Goal: Task Accomplishment & Management: Complete application form

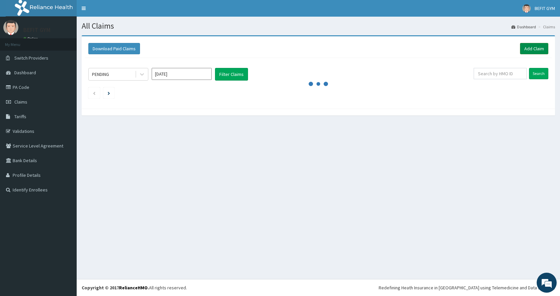
click at [526, 44] on link "Add Claim" at bounding box center [534, 48] width 28 height 11
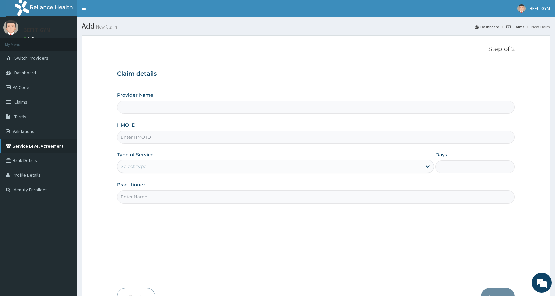
type input "BEFIT HEALTH AND FITNESS CENTRE"
type input "1"
click at [282, 138] on input "HMO ID" at bounding box center [316, 137] width 398 height 13
type input "wak/10251/a"
click at [185, 196] on input "Practitioner" at bounding box center [316, 197] width 398 height 13
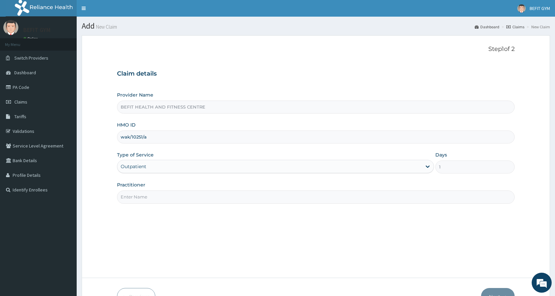
type input "b"
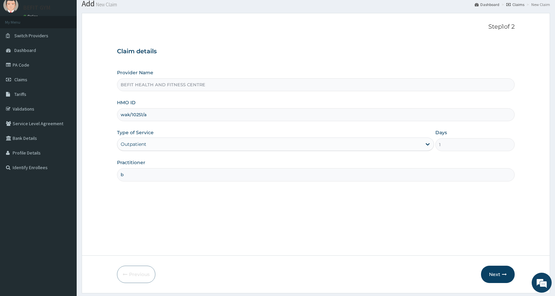
scroll to position [42, 0]
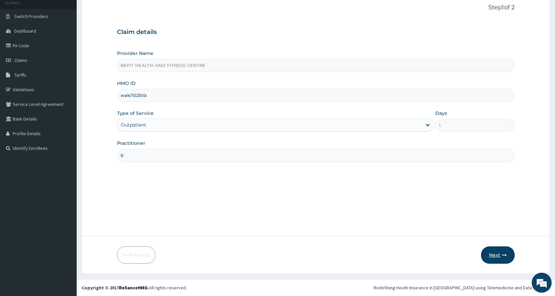
click at [496, 255] on button "Next" at bounding box center [498, 255] width 34 height 17
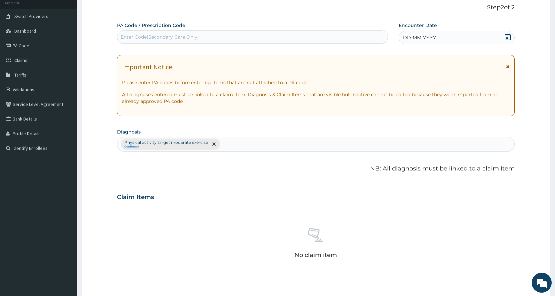
click at [155, 37] on div "Enter Code(Secondary Care Only)" at bounding box center [160, 37] width 78 height 7
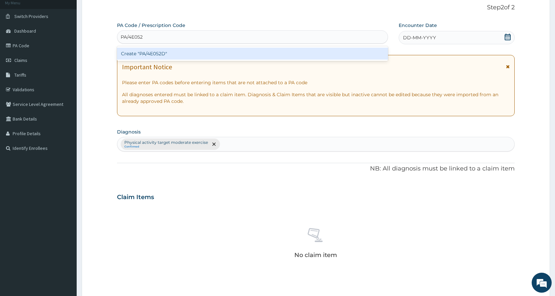
type input "PA/4E052D"
click at [158, 55] on div "Create "PA/4E052D"" at bounding box center [252, 54] width 271 height 12
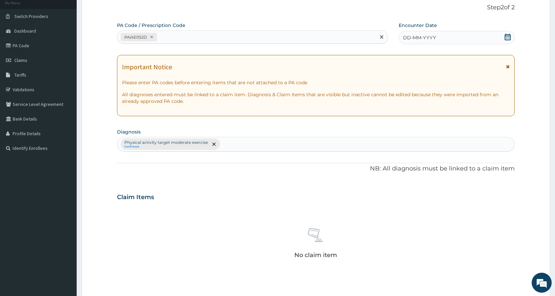
click at [446, 31] on div "DD-MM-YYYY" at bounding box center [457, 37] width 116 height 13
click at [449, 39] on div "DD-MM-YYYY" at bounding box center [457, 37] width 116 height 13
click at [506, 37] on icon at bounding box center [508, 37] width 7 height 7
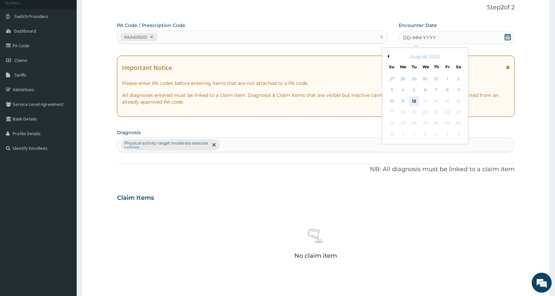
click at [410, 100] on div "12" at bounding box center [414, 101] width 10 height 10
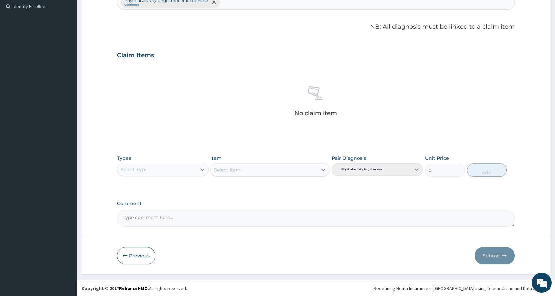
scroll to position [184, 0]
click at [153, 167] on div "Select Type" at bounding box center [156, 169] width 79 height 11
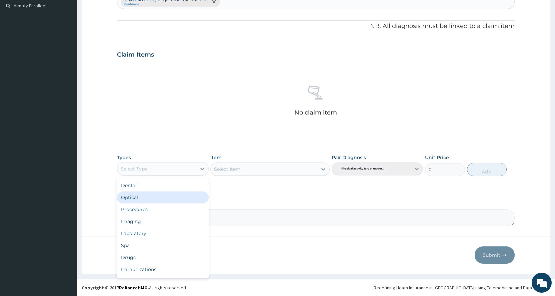
scroll to position [23, 0]
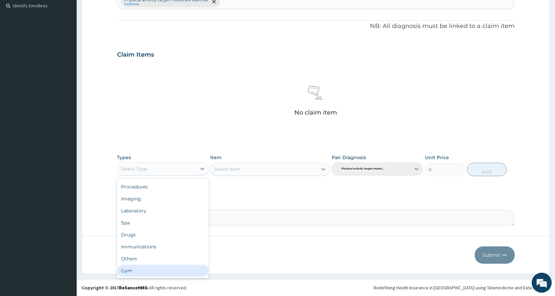
click at [164, 276] on div "Gym" at bounding box center [162, 271] width 91 height 12
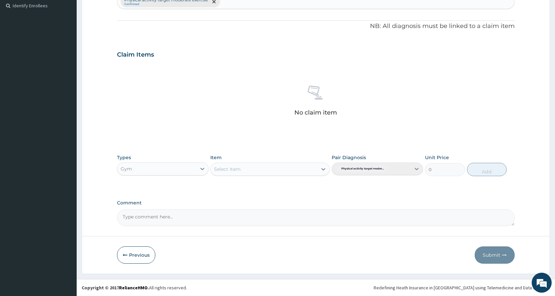
click at [253, 171] on div "Select Item" at bounding box center [269, 169] width 119 height 13
click at [264, 167] on div "Select Item" at bounding box center [264, 169] width 107 height 11
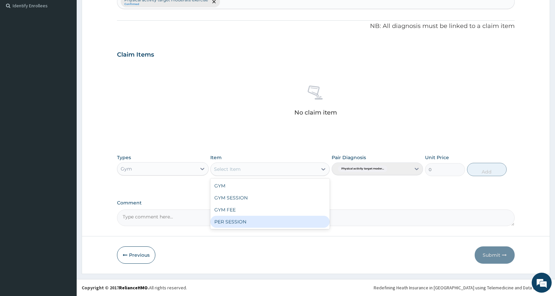
click at [258, 221] on div "PER SESSION" at bounding box center [269, 222] width 119 height 12
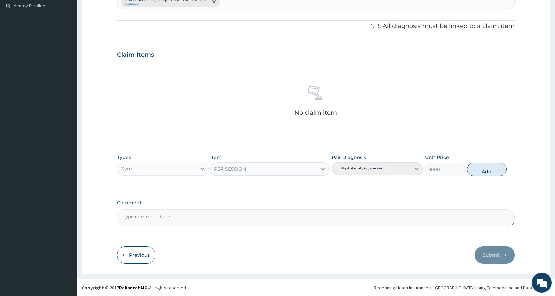
click at [490, 170] on button "Add" at bounding box center [487, 169] width 40 height 13
type input "0"
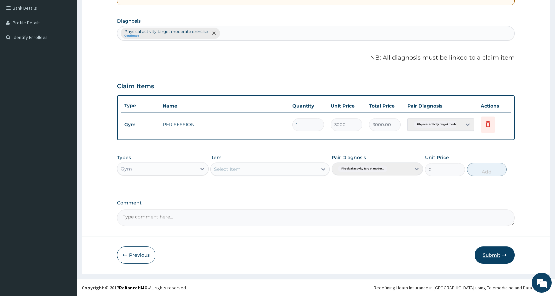
click at [494, 256] on button "Submit" at bounding box center [495, 255] width 40 height 17
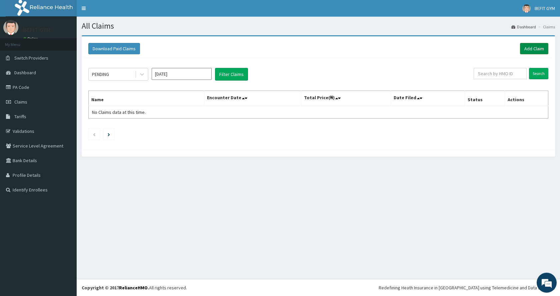
click at [540, 47] on link "Add Claim" at bounding box center [534, 48] width 28 height 11
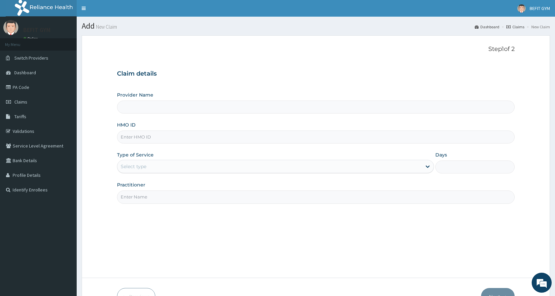
type input "BEFIT HEALTH AND FITNESS CENTRE"
type input "1"
drag, startPoint x: 192, startPoint y: 135, endPoint x: 222, endPoint y: 117, distance: 34.6
click at [192, 135] on input "HMO ID" at bounding box center [316, 137] width 398 height 13
type input "hqt/10004/a"
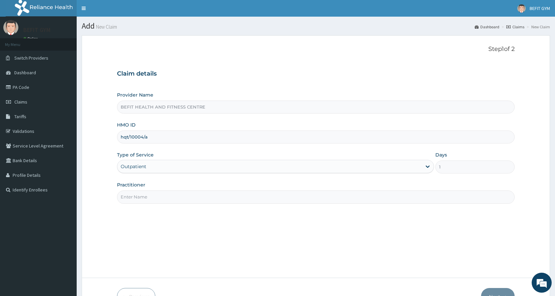
click at [206, 193] on input "Practitioner" at bounding box center [316, 197] width 398 height 13
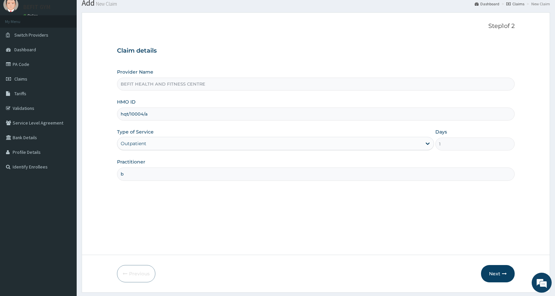
scroll to position [42, 0]
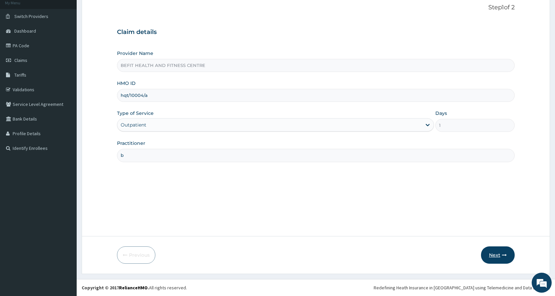
type input "b"
click at [497, 257] on button "Next" at bounding box center [498, 255] width 34 height 17
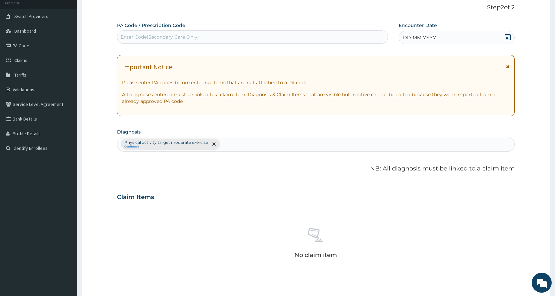
click at [302, 41] on div "Enter Code(Secondary Care Only)" at bounding box center [252, 37] width 270 height 11
type input "PA/2F3ED3"
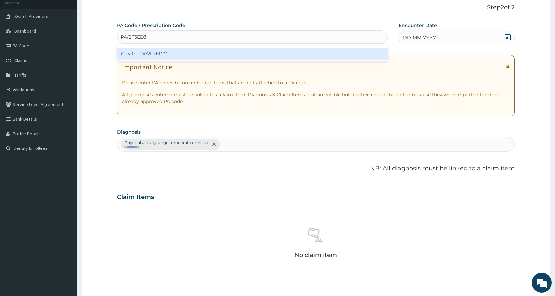
click at [230, 59] on div "Create "PA/2F3ED3"" at bounding box center [252, 54] width 271 height 12
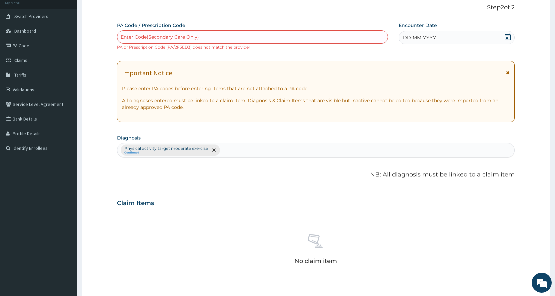
scroll to position [190, 0]
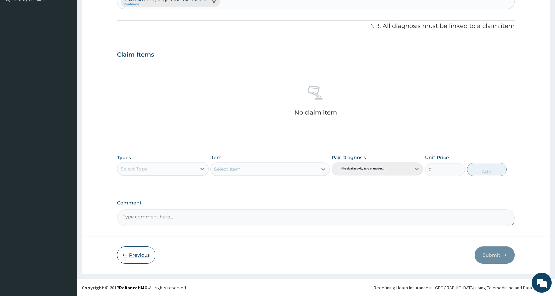
click at [144, 260] on button "Previous" at bounding box center [136, 255] width 38 height 17
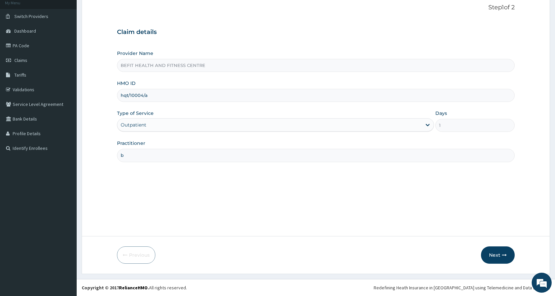
click at [225, 101] on input "hqt/10004/a" at bounding box center [316, 95] width 398 height 13
type input "h"
type input "PGL/10074/A"
click at [486, 259] on button "Next" at bounding box center [498, 255] width 34 height 17
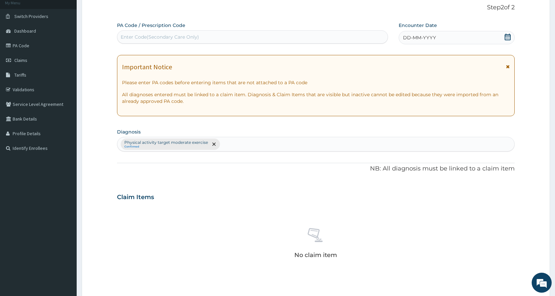
click at [241, 39] on div "Enter Code(Secondary Care Only)" at bounding box center [252, 37] width 270 height 11
type input "PA/70E911"
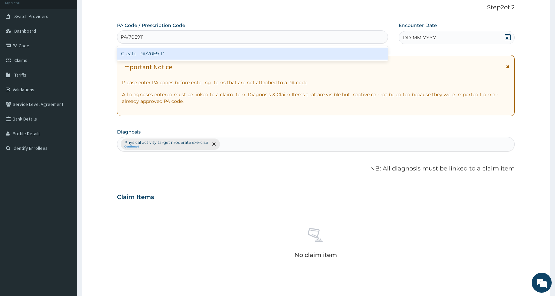
click at [248, 54] on div "Create "PA/70E911"" at bounding box center [252, 54] width 271 height 12
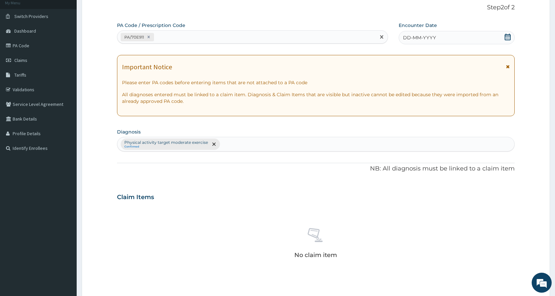
click at [508, 38] on icon at bounding box center [508, 37] width 6 height 7
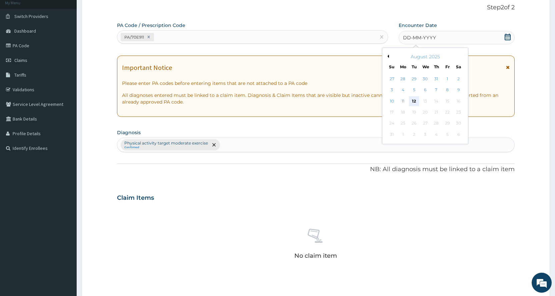
click at [413, 100] on div "12" at bounding box center [414, 101] width 10 height 10
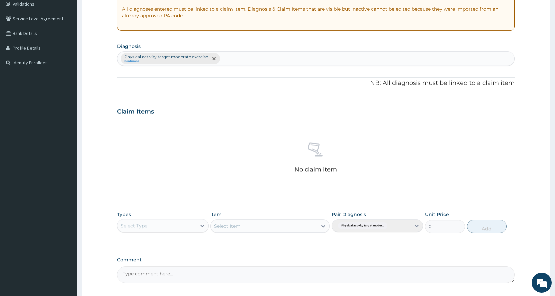
scroll to position [184, 0]
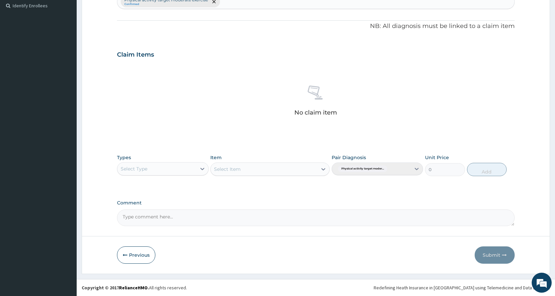
click at [113, 167] on form "Step 2 of 2 PA Code / Prescription Code PA/70E911 Encounter Date 12-08-2025 Imp…" at bounding box center [316, 62] width 468 height 423
click at [135, 172] on div "Select Type" at bounding box center [156, 169] width 79 height 11
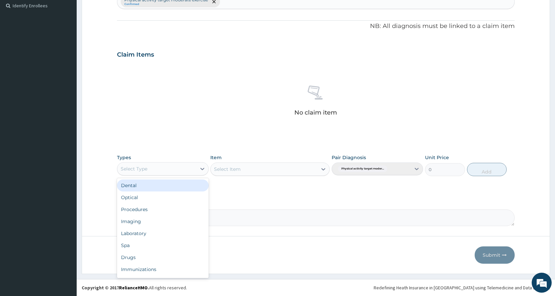
scroll to position [23, 0]
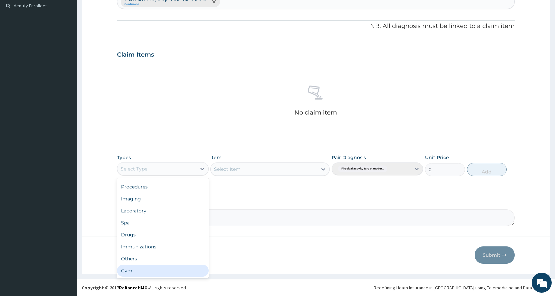
click at [158, 269] on div "Gym" at bounding box center [162, 271] width 91 height 12
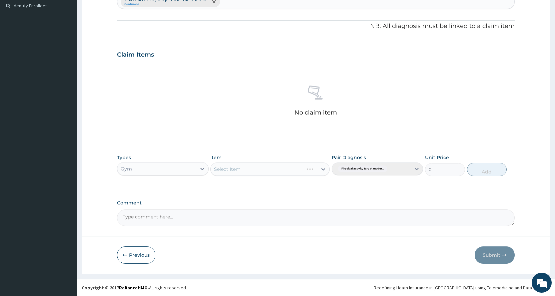
click at [271, 171] on div "Select Item" at bounding box center [269, 169] width 119 height 13
click at [271, 171] on div "Select Item" at bounding box center [264, 169] width 107 height 11
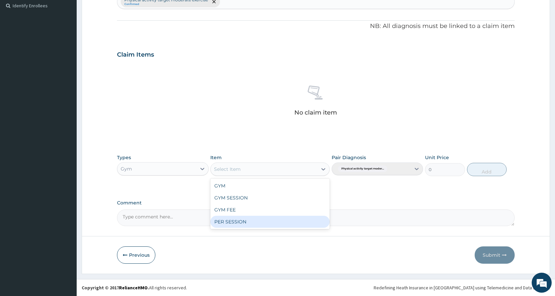
click at [264, 225] on div "PER SESSION" at bounding box center [269, 222] width 119 height 12
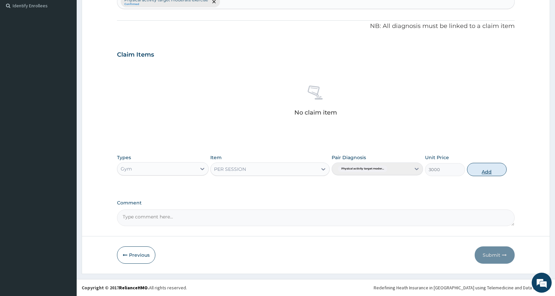
click at [480, 171] on button "Add" at bounding box center [487, 169] width 40 height 13
type input "0"
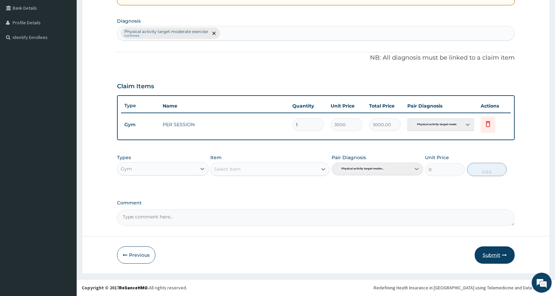
click at [482, 257] on button "Submit" at bounding box center [495, 255] width 40 height 17
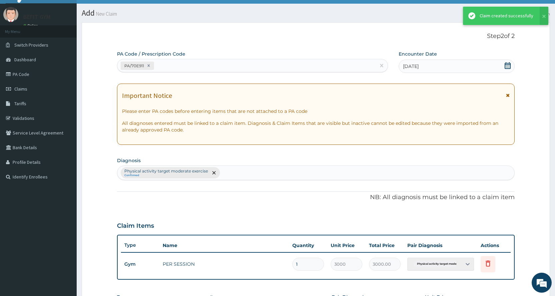
scroll to position [153, 0]
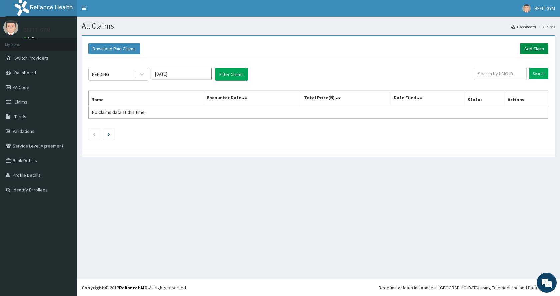
click at [530, 50] on link "Add Claim" at bounding box center [534, 48] width 28 height 11
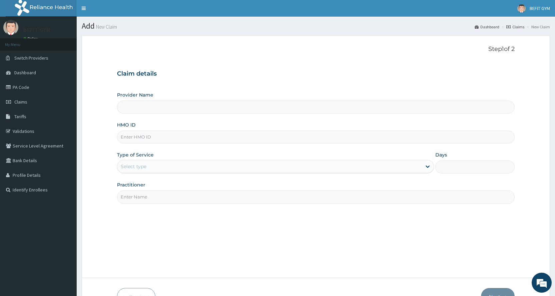
type input "BEFIT HEALTH AND FITNESS CENTRE"
type input "1"
click at [179, 142] on input "HMO ID" at bounding box center [316, 137] width 398 height 13
type input "BPV/10021/A"
click at [166, 198] on input "Practitioner" at bounding box center [316, 197] width 398 height 13
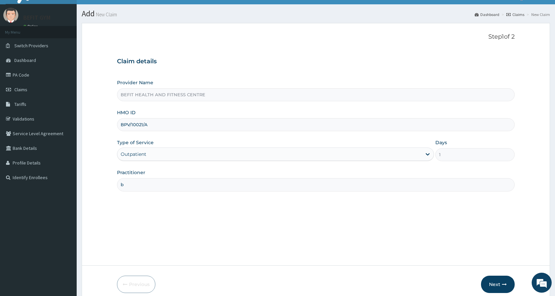
scroll to position [42, 0]
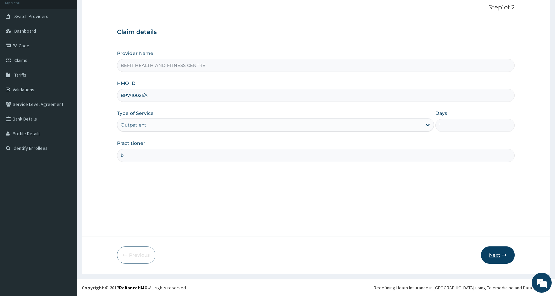
type input "b"
click at [502, 258] on icon "button" at bounding box center [504, 255] width 5 height 5
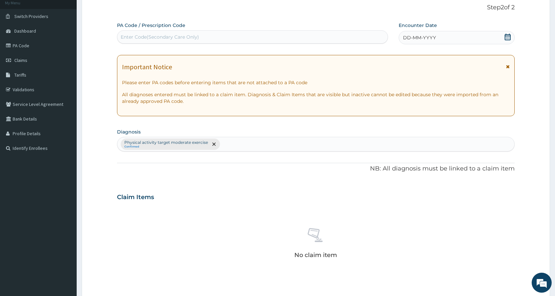
click at [217, 35] on div "Enter Code(Secondary Care Only)" at bounding box center [252, 37] width 270 height 11
type input "PA/5ECC10"
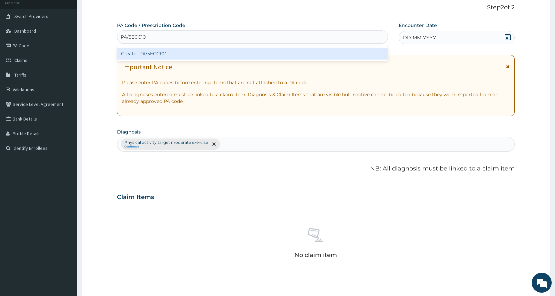
click at [237, 53] on div "Create "PA/5ECC10"" at bounding box center [252, 54] width 271 height 12
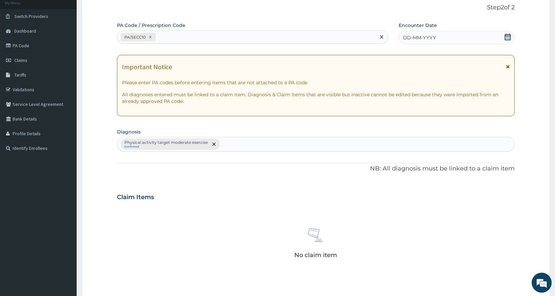
click at [507, 34] on icon at bounding box center [508, 37] width 7 height 7
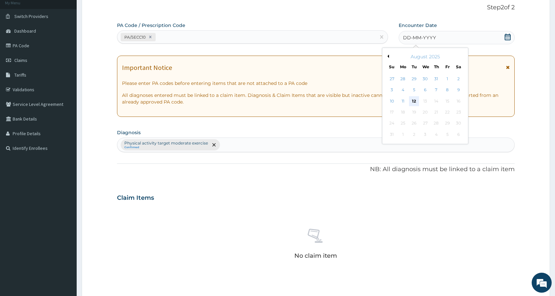
click at [413, 99] on div "12" at bounding box center [414, 101] width 10 height 10
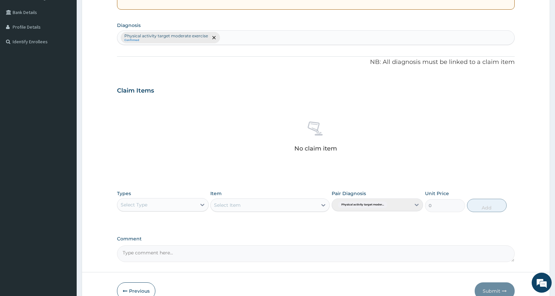
scroll to position [175, 0]
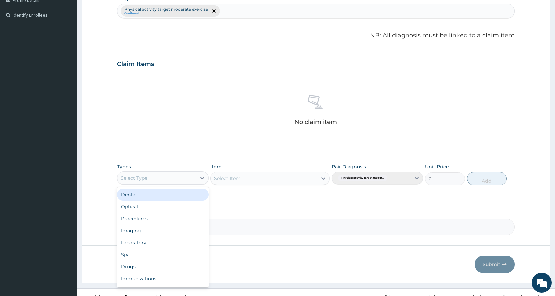
click at [148, 172] on div "Select Type" at bounding box center [162, 178] width 91 height 13
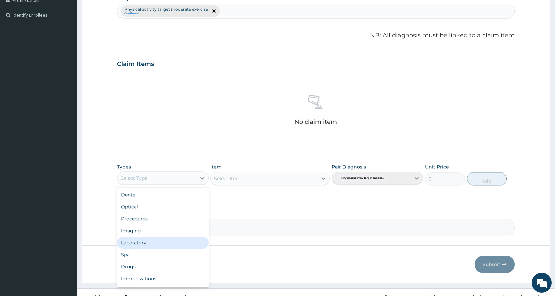
scroll to position [23, 0]
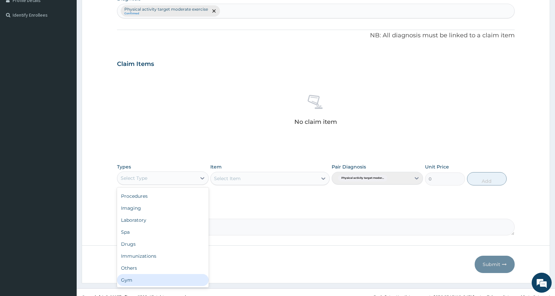
click at [128, 279] on div "Gym" at bounding box center [162, 280] width 91 height 12
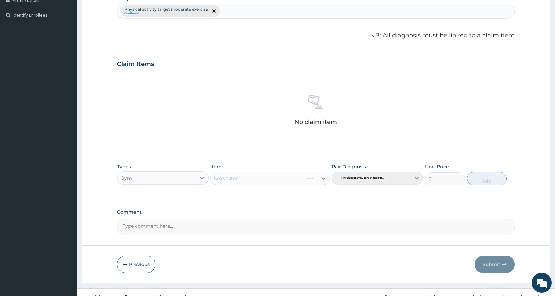
click at [297, 173] on div "Select Item" at bounding box center [269, 178] width 119 height 13
click at [296, 178] on div "Select Item" at bounding box center [264, 178] width 107 height 11
click at [271, 230] on div "PER SESSION" at bounding box center [269, 231] width 119 height 12
click at [487, 175] on button "Add" at bounding box center [487, 178] width 40 height 13
type input "0"
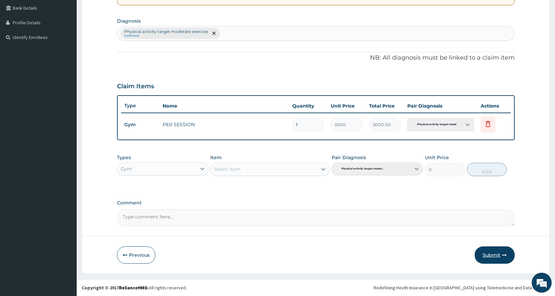
click at [490, 257] on button "Submit" at bounding box center [495, 255] width 40 height 17
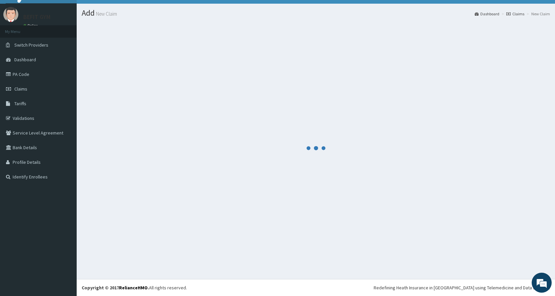
scroll to position [153, 0]
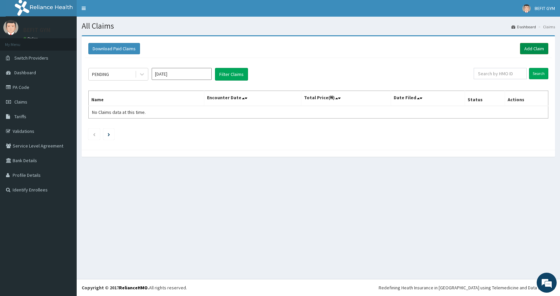
click at [534, 46] on link "Add Claim" at bounding box center [534, 48] width 28 height 11
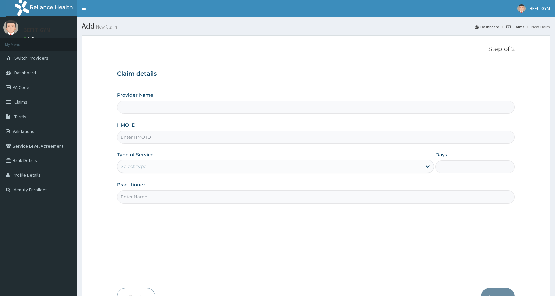
click at [196, 131] on input "HMO ID" at bounding box center [316, 137] width 398 height 13
type input "BEFIT HEALTH AND FITNESS CENTRE"
type input "1"
type input "mgg/10038/a"
click at [162, 208] on div "Step 1 of 2 Claim details Provider Name BEFIT HEALTH AND FITNESS CENTRE HMO ID …" at bounding box center [316, 157] width 398 height 222
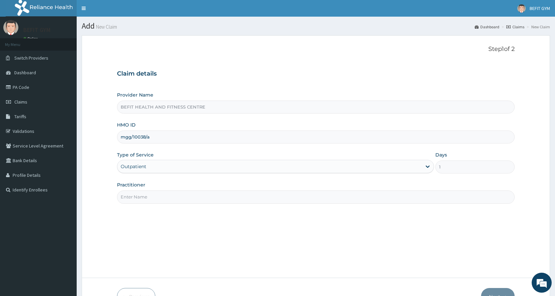
click at [162, 203] on input "Practitioner" at bounding box center [316, 197] width 398 height 13
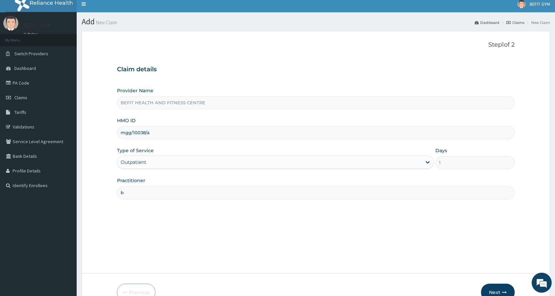
scroll to position [42, 0]
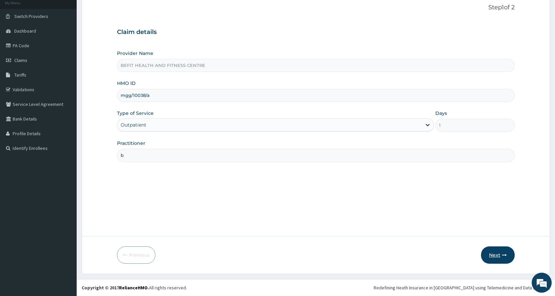
type input "b"
click at [488, 257] on button "Next" at bounding box center [498, 255] width 34 height 17
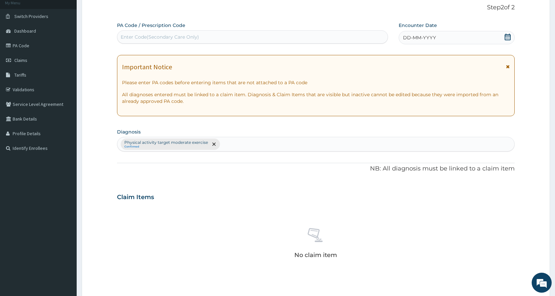
click at [150, 41] on div "Enter Code(Secondary Care Only)" at bounding box center [252, 37] width 270 height 11
type input "PA/9B0545"
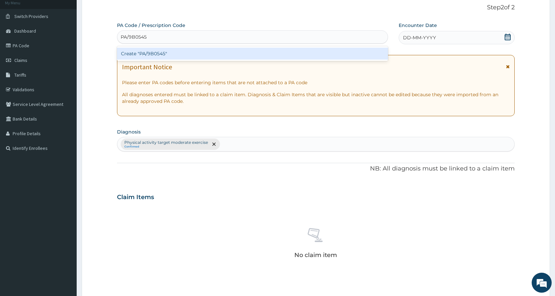
click at [160, 53] on div "Create "PA/9B0545"" at bounding box center [252, 54] width 271 height 12
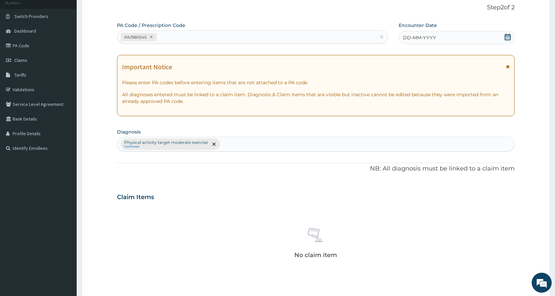
click at [496, 38] on div "DD-MM-YYYY" at bounding box center [457, 37] width 116 height 13
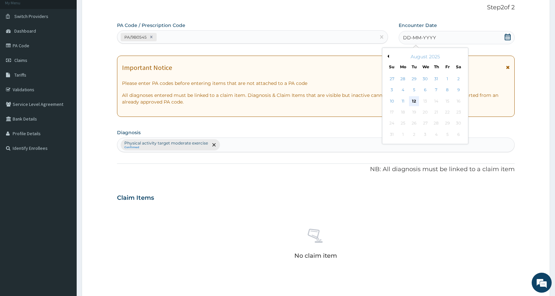
click at [412, 102] on div "12" at bounding box center [414, 101] width 10 height 10
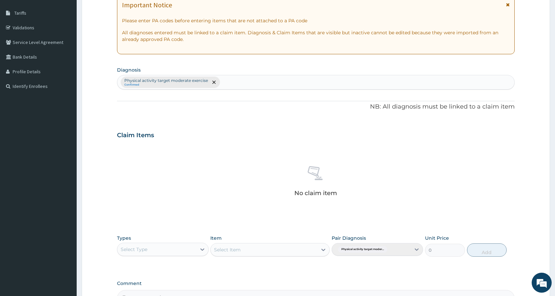
scroll to position [184, 0]
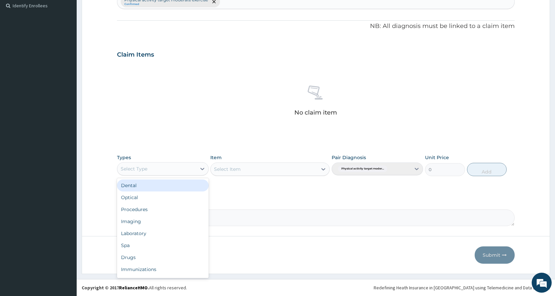
click at [159, 169] on div "Select Type" at bounding box center [156, 169] width 79 height 11
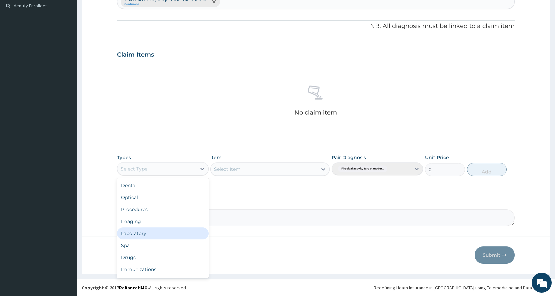
scroll to position [23, 0]
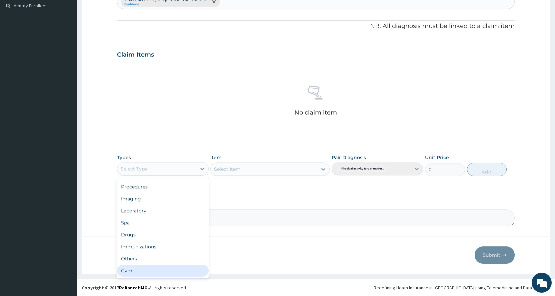
click at [141, 273] on div "Gym" at bounding box center [162, 271] width 91 height 12
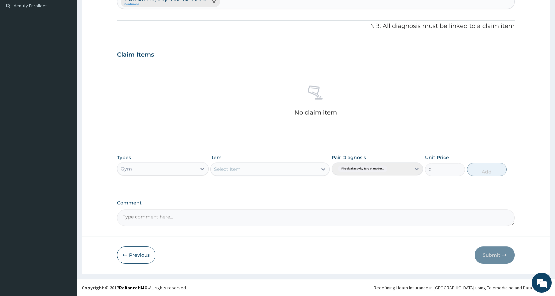
click at [278, 169] on div "Select Item" at bounding box center [269, 169] width 119 height 13
click at [278, 169] on div "Select Item" at bounding box center [264, 169] width 107 height 11
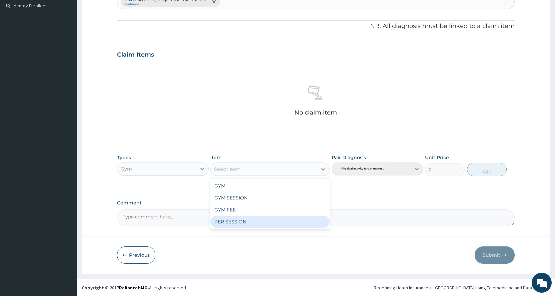
drag, startPoint x: 255, startPoint y: 225, endPoint x: 257, endPoint y: 216, distance: 9.5
click at [255, 224] on div "PER SESSION" at bounding box center [269, 222] width 119 height 12
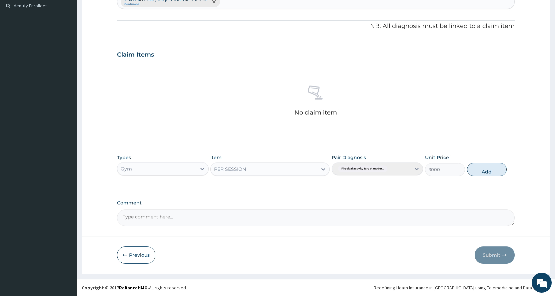
click at [488, 174] on button "Add" at bounding box center [487, 169] width 40 height 13
type input "0"
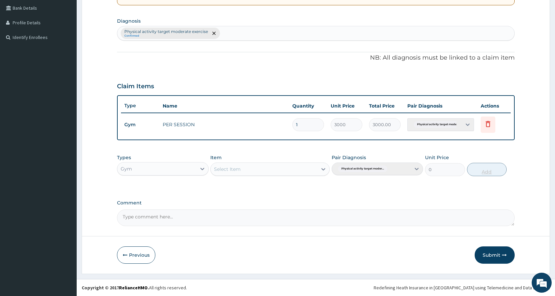
scroll to position [153, 0]
click at [479, 253] on button "Submit" at bounding box center [495, 255] width 40 height 17
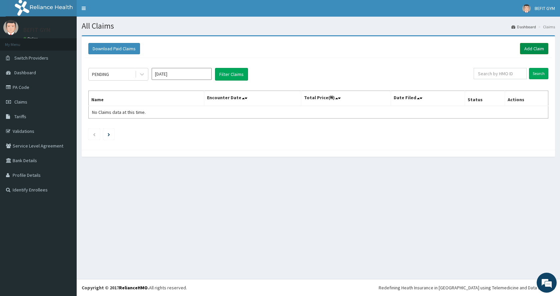
click at [536, 44] on link "Add Claim" at bounding box center [534, 48] width 28 height 11
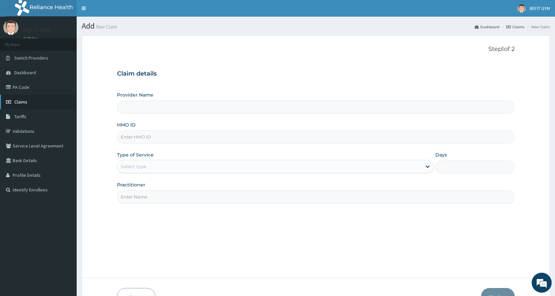
click at [32, 101] on link "Claims" at bounding box center [38, 102] width 77 height 15
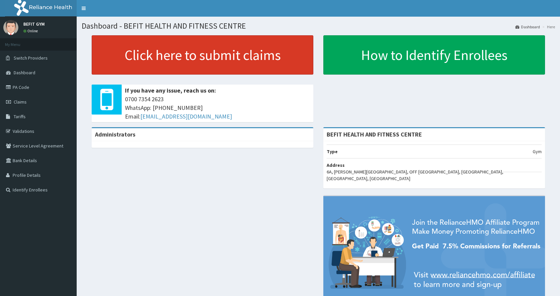
click at [223, 65] on link "Click here to submit claims" at bounding box center [203, 54] width 222 height 39
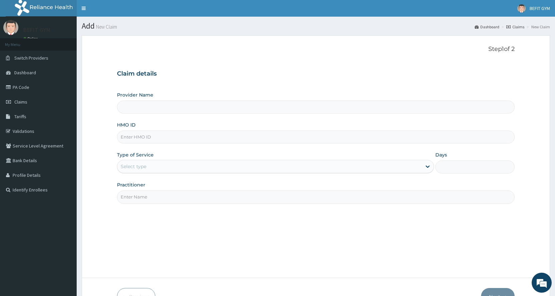
type input "BEFIT HEALTH AND FITNESS CENTRE"
type input "1"
click at [185, 138] on input "HMO ID" at bounding box center [316, 137] width 398 height 13
type input "BVC/10005/a"
click at [160, 196] on input "Practitioner" at bounding box center [316, 197] width 398 height 13
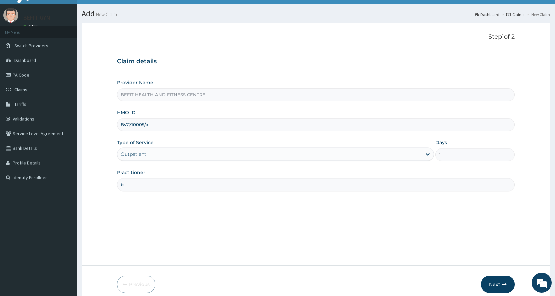
scroll to position [42, 0]
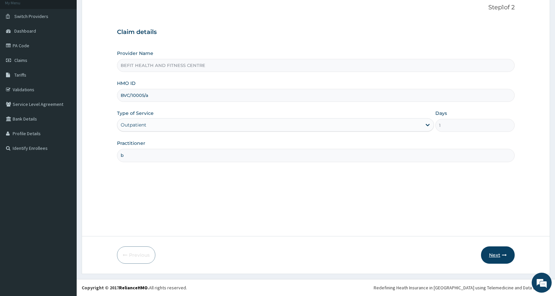
type input "b"
click at [492, 251] on button "Next" at bounding box center [498, 255] width 34 height 17
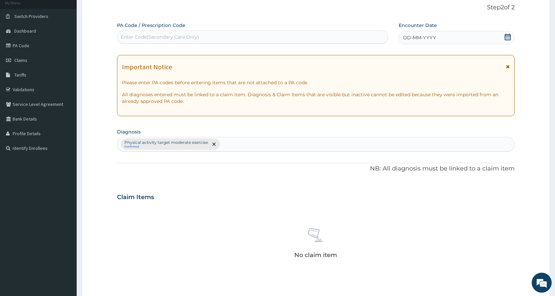
click at [154, 40] on div "Enter Code(Secondary Care Only)" at bounding box center [160, 37] width 78 height 7
type input "PA/4D58D1"
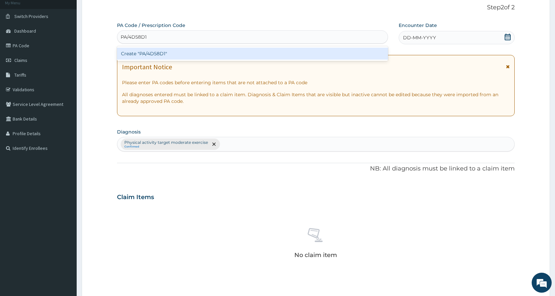
click at [191, 58] on div "Create "PA/4D58D1"" at bounding box center [252, 54] width 271 height 12
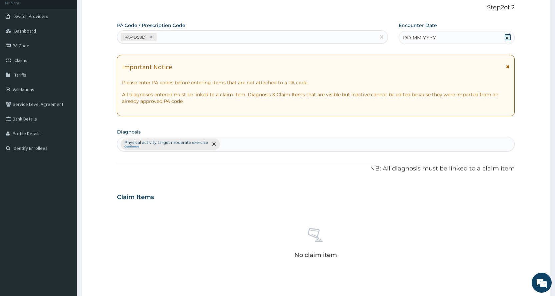
click at [451, 39] on div "DD-MM-YYYY" at bounding box center [457, 37] width 116 height 13
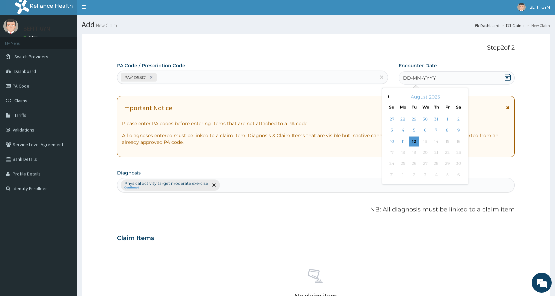
scroll to position [0, 0]
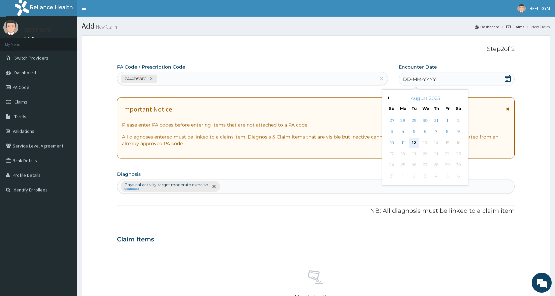
click at [412, 141] on div "12" at bounding box center [414, 143] width 10 height 10
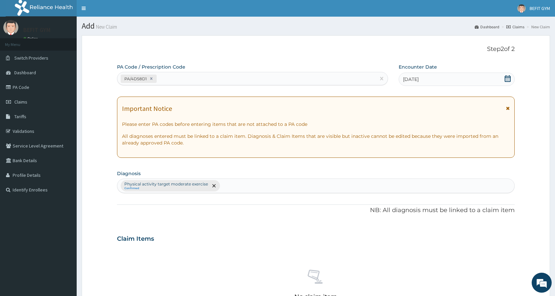
scroll to position [133, 0]
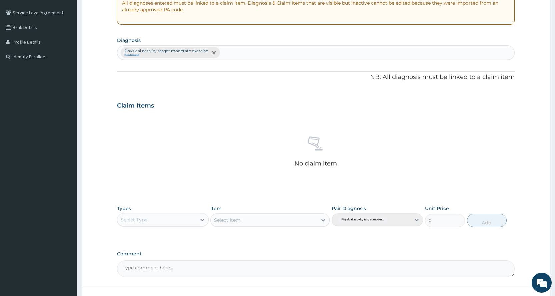
click at [182, 226] on div "Select Type" at bounding box center [162, 219] width 91 height 13
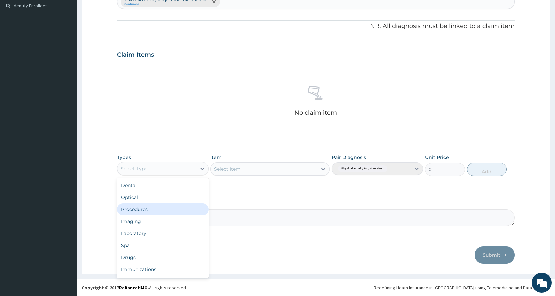
scroll to position [23, 0]
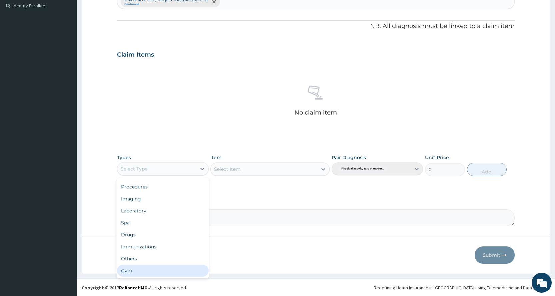
click at [140, 270] on div "Gym" at bounding box center [162, 271] width 91 height 12
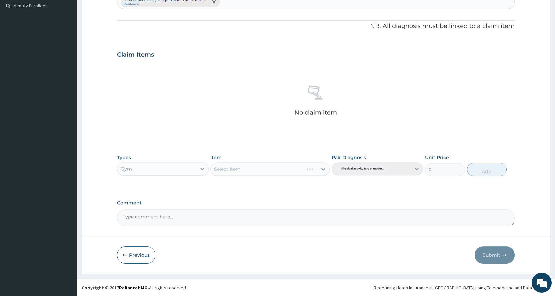
click at [253, 167] on div "Select Item" at bounding box center [257, 169] width 93 height 11
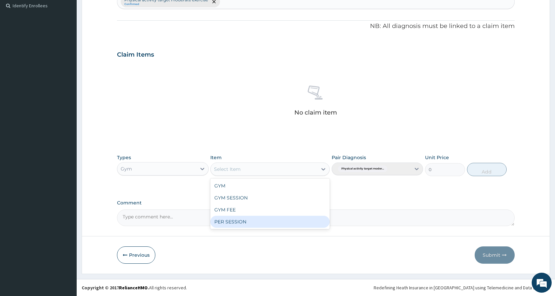
click at [244, 222] on div "PER SESSION" at bounding box center [269, 222] width 119 height 12
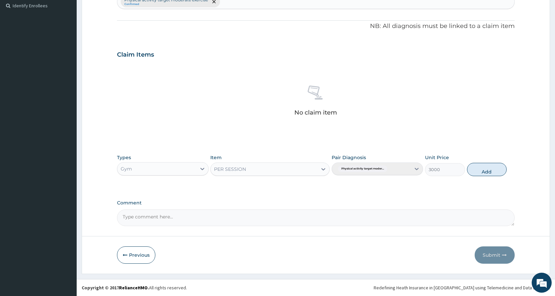
drag, startPoint x: 487, startPoint y: 166, endPoint x: 487, endPoint y: 210, distance: 43.3
click at [486, 166] on button "Add" at bounding box center [487, 169] width 40 height 13
type input "0"
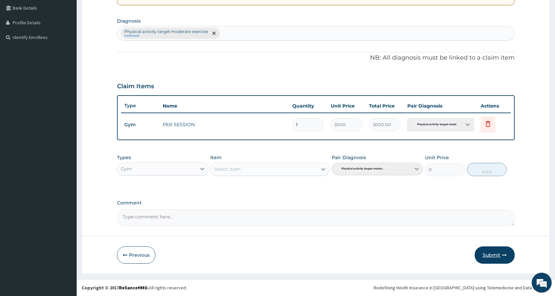
click at [496, 258] on button "Submit" at bounding box center [495, 255] width 40 height 17
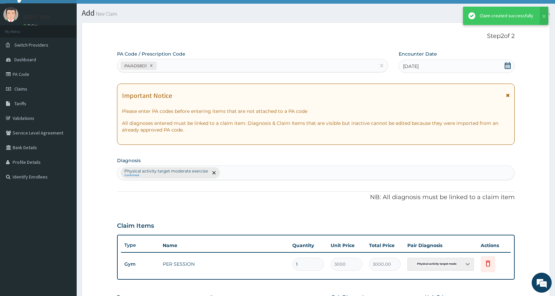
scroll to position [153, 0]
